Goal: Task Accomplishment & Management: Complete application form

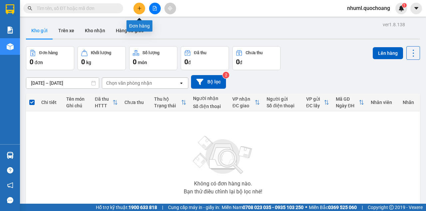
click at [136, 8] on button at bounding box center [139, 9] width 12 height 12
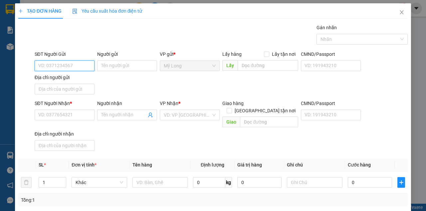
drag, startPoint x: 89, startPoint y: 68, endPoint x: 94, endPoint y: 72, distance: 6.2
click at [89, 68] on input "SĐT Người Gửi" at bounding box center [65, 66] width 60 height 11
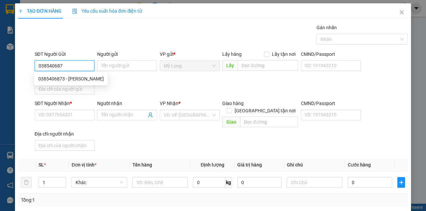
type input "0385406873"
click at [88, 79] on div "0385406873 - [PERSON_NAME]" at bounding box center [70, 78] width 65 height 7
type input "[PERSON_NAME]"
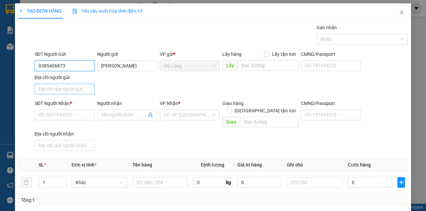
type input "0385406873"
click at [84, 89] on input "Địa chỉ người gửi" at bounding box center [65, 89] width 60 height 11
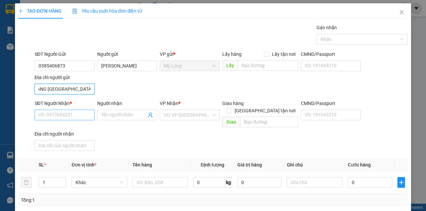
type input "TỔ 7 ẤP 4B BÌNH HÀNG [GEOGRAPHIC_DATA]"
click at [61, 110] on input "SĐT Người Nhận *" at bounding box center [65, 115] width 60 height 11
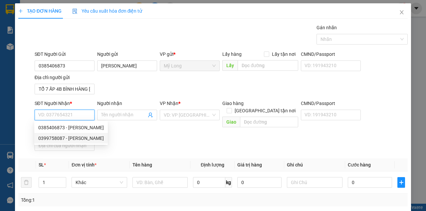
click at [86, 139] on div "0399758087 - [PERSON_NAME]" at bounding box center [70, 138] width 65 height 7
type input "0399758087"
type input "[PERSON_NAME]"
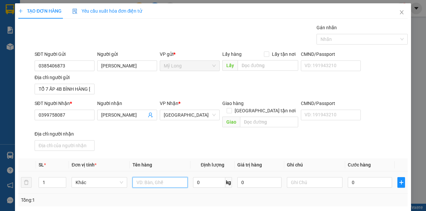
click at [173, 177] on input "text" at bounding box center [160, 182] width 56 height 11
type input "BAO"
type input "2"
click at [63, 180] on icon "up" at bounding box center [63, 181] width 2 height 2
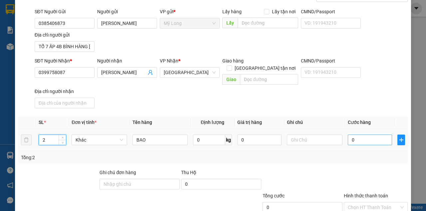
scroll to position [80, 0]
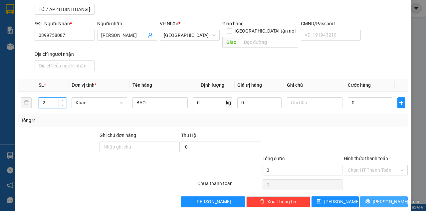
click at [382, 198] on span "[PERSON_NAME] và In" at bounding box center [395, 201] width 47 height 7
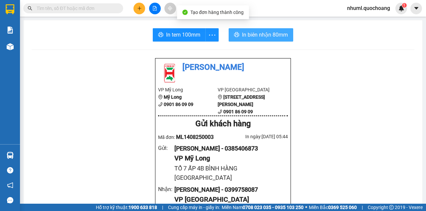
drag, startPoint x: 263, startPoint y: 33, endPoint x: 263, endPoint y: 37, distance: 4.7
click at [263, 33] on span "In biên nhận 80mm" at bounding box center [265, 35] width 46 height 8
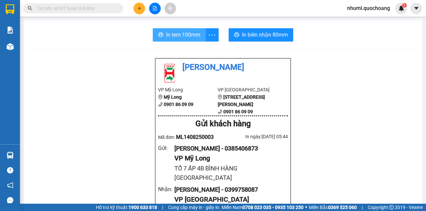
click at [172, 34] on span "In tem 100mm" at bounding box center [183, 35] width 34 height 8
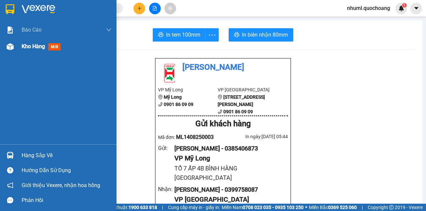
click at [20, 45] on div "Kho hàng mới" at bounding box center [58, 46] width 116 height 17
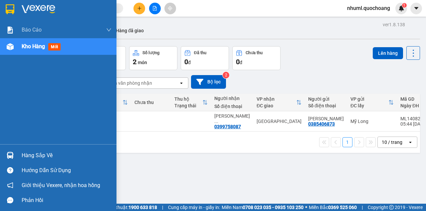
click at [49, 157] on div "Hàng sắp về" at bounding box center [67, 156] width 90 height 10
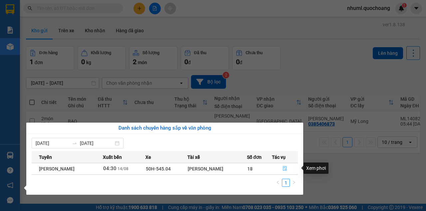
click at [283, 169] on button "button" at bounding box center [285, 169] width 26 height 11
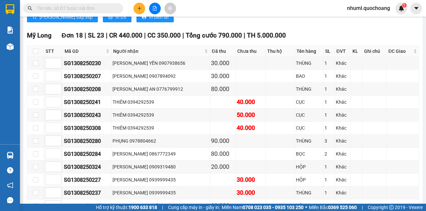
scroll to position [485, 0]
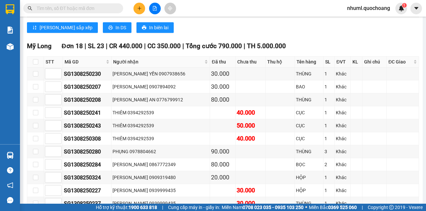
click at [144, 11] on button at bounding box center [139, 9] width 12 height 12
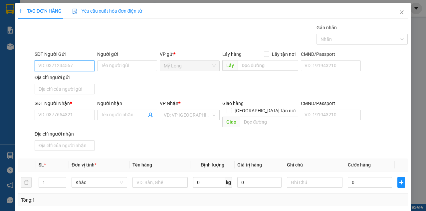
drag, startPoint x: 70, startPoint y: 68, endPoint x: 79, endPoint y: 65, distance: 8.8
click at [71, 67] on input "SĐT Người Gửi" at bounding box center [65, 66] width 60 height 11
type input "0903730517"
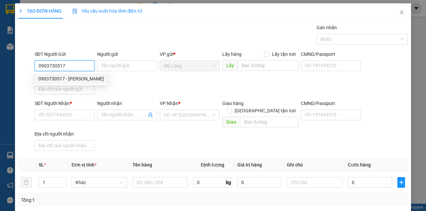
click at [80, 78] on div "0903730517 - [PERSON_NAME]" at bounding box center [70, 78] width 65 height 7
type input "[PERSON_NAME]"
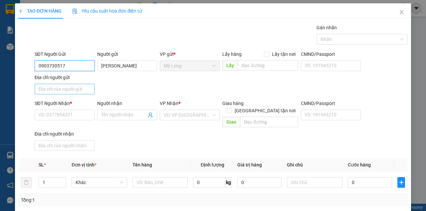
type input "0903730517"
click at [68, 92] on input "Địa chỉ người gửi" at bounding box center [65, 89] width 60 height 11
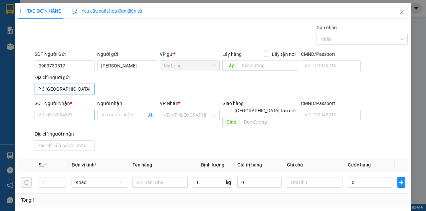
type input "TỔ 16 ẤP 3 [GEOGRAPHIC_DATA]"
click at [70, 113] on input "SĐT Người Nhận *" at bounding box center [65, 115] width 60 height 11
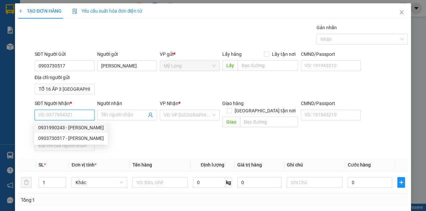
click at [94, 130] on div "0931990243 - [PERSON_NAME]" at bounding box center [70, 127] width 65 height 7
type input "0931990243"
type input "[PERSON_NAME]"
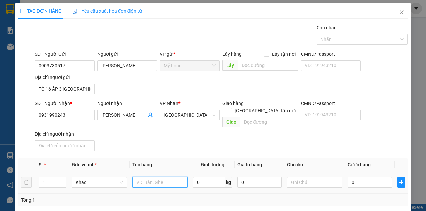
click at [152, 177] on input "text" at bounding box center [160, 182] width 56 height 11
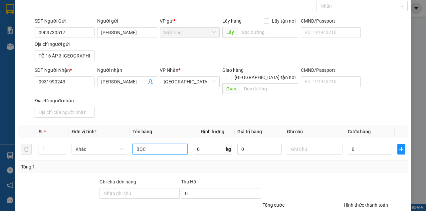
scroll to position [80, 0]
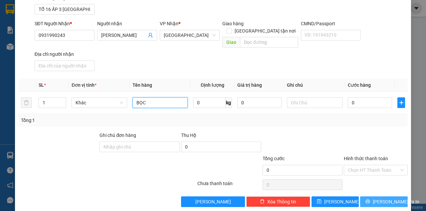
type input "BỌC"
click at [382, 198] on span "[PERSON_NAME] và In" at bounding box center [395, 201] width 47 height 7
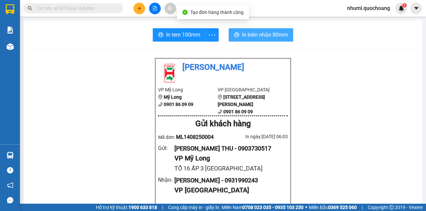
click at [270, 37] on span "In biên nhận 80mm" at bounding box center [265, 35] width 46 height 8
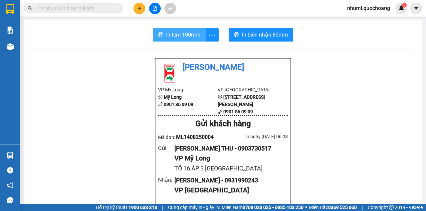
click at [184, 35] on span "In tem 100mm" at bounding box center [183, 35] width 34 height 8
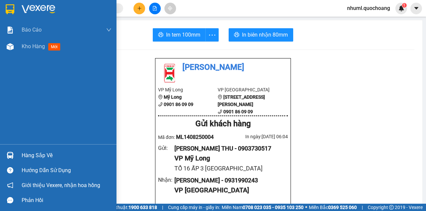
click at [18, 154] on div "Hàng sắp về" at bounding box center [58, 155] width 116 height 15
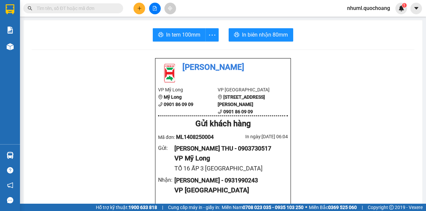
click at [343, 115] on section "Kết quả tìm kiếm ( 0 ) Bộ lọc No Data nhuml.quochoang 1 Báo cáo Báo cáo dòng ti…" at bounding box center [213, 105] width 426 height 211
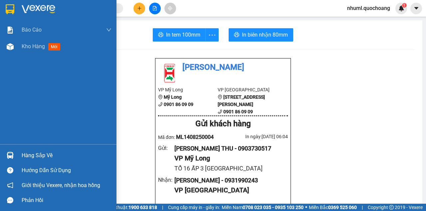
drag, startPoint x: 19, startPoint y: 156, endPoint x: 30, endPoint y: 161, distance: 11.6
click at [20, 156] on div "Hàng sắp về" at bounding box center [58, 155] width 116 height 15
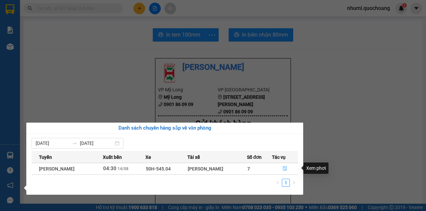
click at [287, 169] on icon "file-done" at bounding box center [285, 169] width 4 height 5
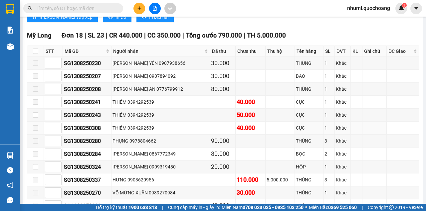
scroll to position [485, 0]
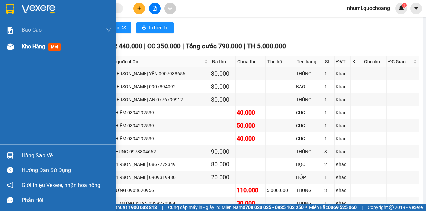
click at [12, 49] on img at bounding box center [10, 46] width 7 height 7
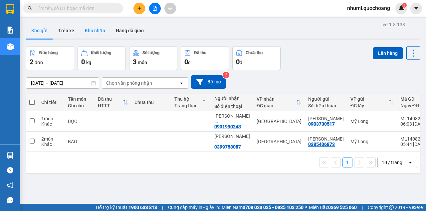
click at [91, 31] on button "Kho nhận" at bounding box center [94, 31] width 31 height 16
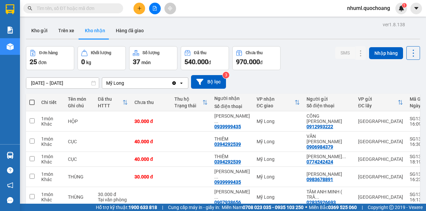
click at [70, 13] on div "Kết quả tìm kiếm ( 0 ) Bộ lọc No Data" at bounding box center [65, 9] width 130 height 12
click at [72, 11] on input "text" at bounding box center [76, 8] width 78 height 7
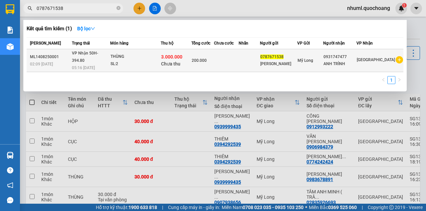
type input "0787671538"
click at [182, 58] on span "3.000.000" at bounding box center [171, 56] width 21 height 5
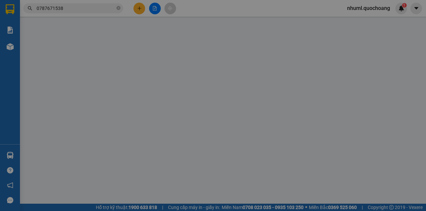
type input "0787671538"
type input "[PERSON_NAME]"
type input "TỔ 28 ẤP BÌNH [GEOGRAPHIC_DATA]"
type input "0931747477"
type input "ANH TRÌNH"
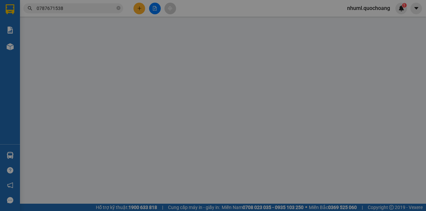
type input "200.000"
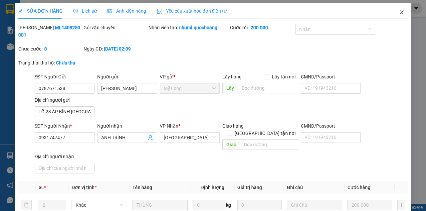
click at [399, 12] on icon "close" at bounding box center [401, 12] width 5 height 5
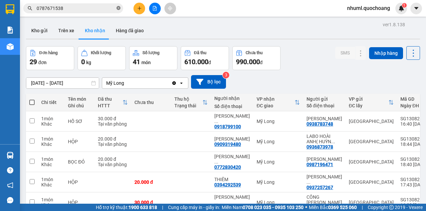
click at [118, 8] on icon "close-circle" at bounding box center [118, 8] width 4 height 4
click at [108, 6] on input "text" at bounding box center [76, 8] width 78 height 7
click at [40, 35] on button "Kho gửi" at bounding box center [39, 31] width 27 height 16
